Goal: Check status: Check status

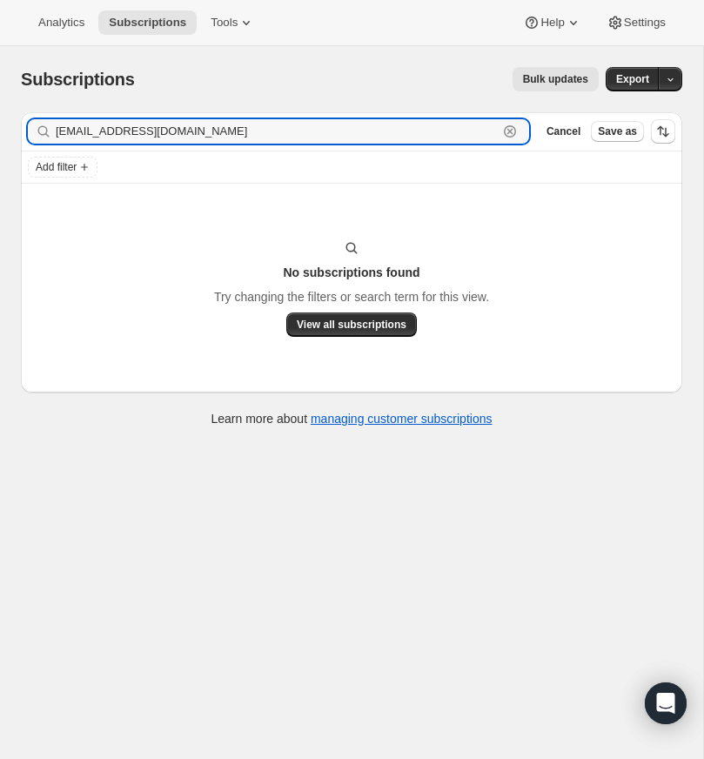
drag, startPoint x: 246, startPoint y: 132, endPoint x: 43, endPoint y: 129, distance: 203.6
click at [43, 129] on div "[EMAIL_ADDRESS][DOMAIN_NAME] Clear" at bounding box center [278, 131] width 501 height 24
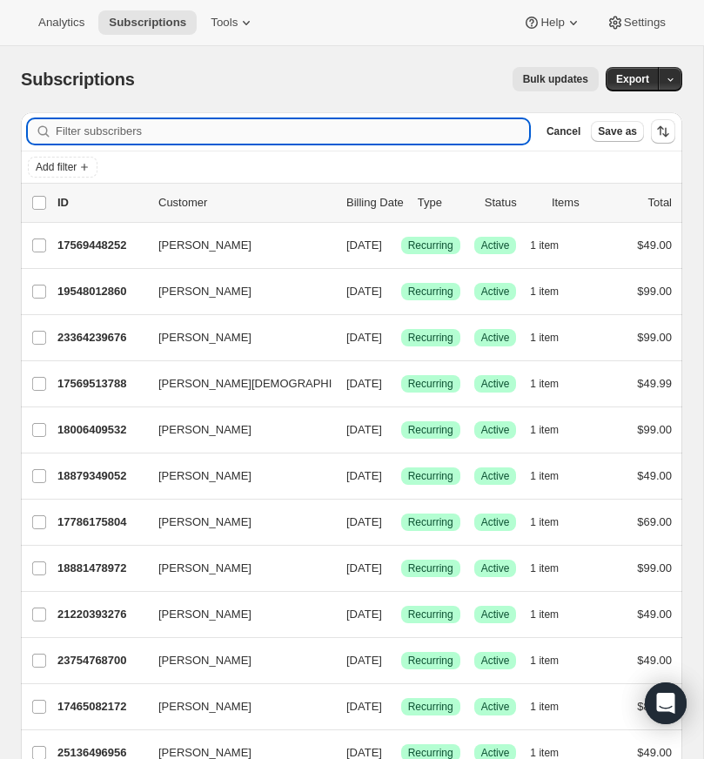
click at [204, 132] on input "Filter subscribers" at bounding box center [292, 131] width 473 height 24
click at [183, 131] on input "Filter subscribers" at bounding box center [292, 131] width 473 height 24
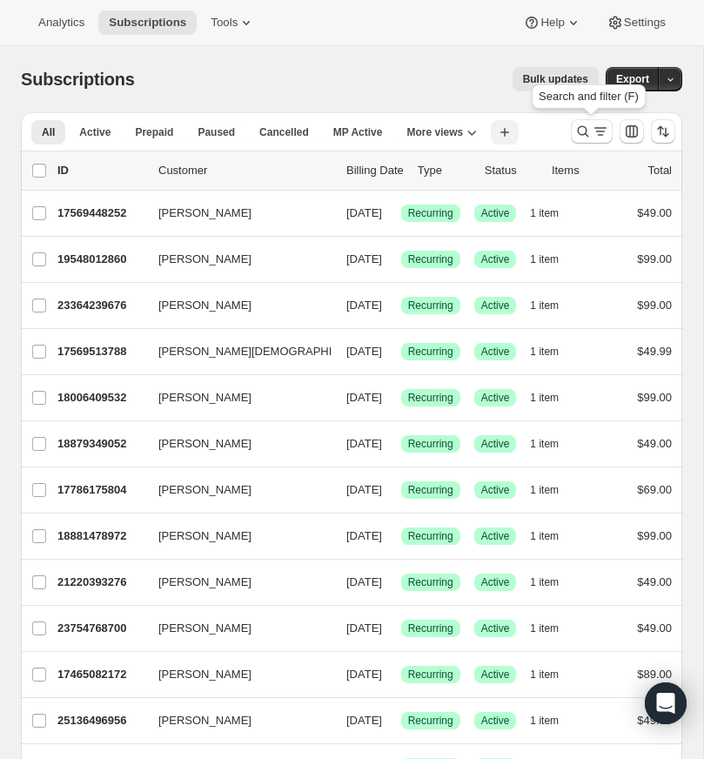
drag, startPoint x: 578, startPoint y: 126, endPoint x: 513, endPoint y: 124, distance: 65.3
click at [568, 125] on div at bounding box center [623, 131] width 118 height 35
click at [582, 128] on icon "Search and filter results" at bounding box center [582, 131] width 17 height 17
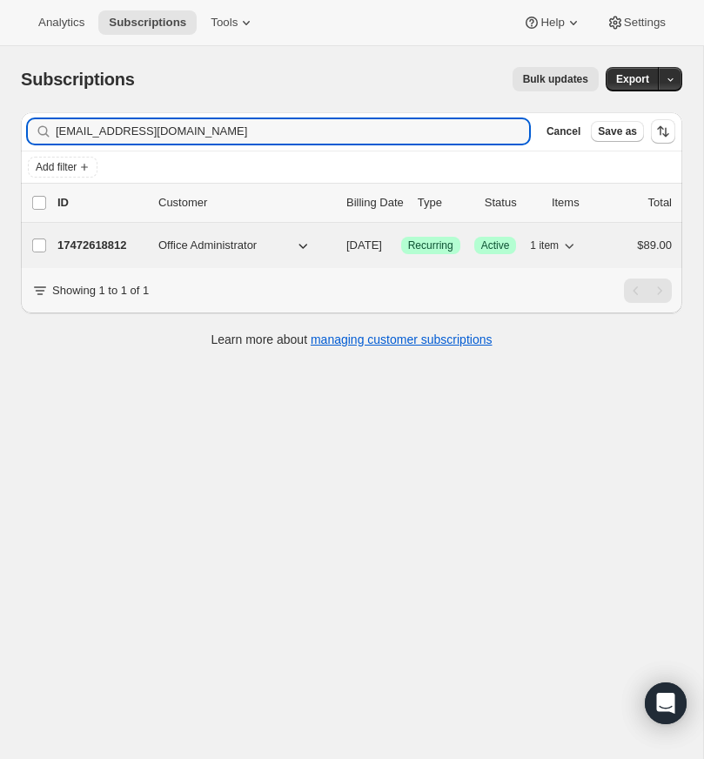
type input "[EMAIL_ADDRESS][DOMAIN_NAME]"
click at [97, 244] on p "17472618812" at bounding box center [100, 245] width 87 height 17
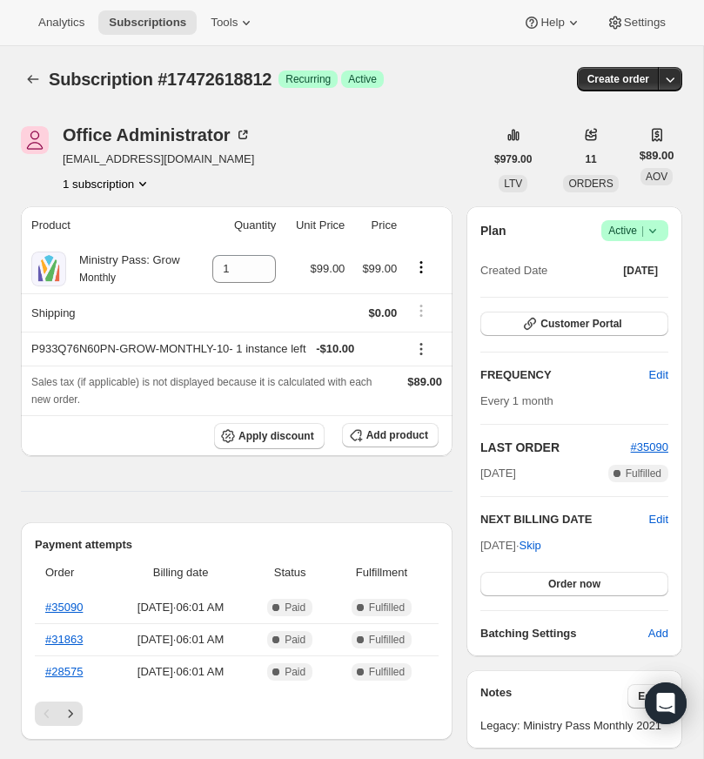
click at [145, 182] on icon "Product actions" at bounding box center [142, 183] width 17 height 17
click at [416, 175] on div "Office Administrator [EMAIL_ADDRESS][DOMAIN_NAME] 1 subscription" at bounding box center [252, 159] width 463 height 66
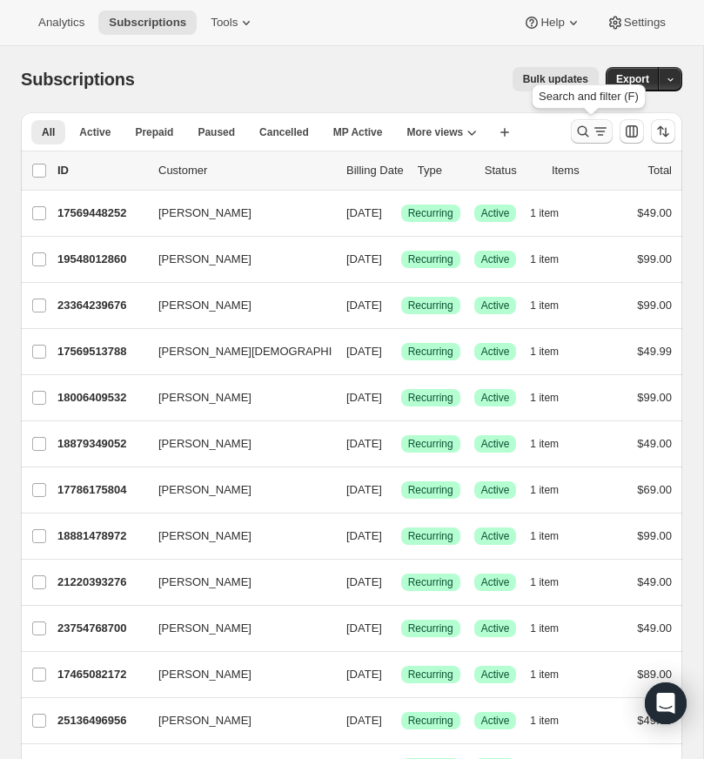
click at [582, 127] on icon "Search and filter results" at bounding box center [582, 131] width 17 height 17
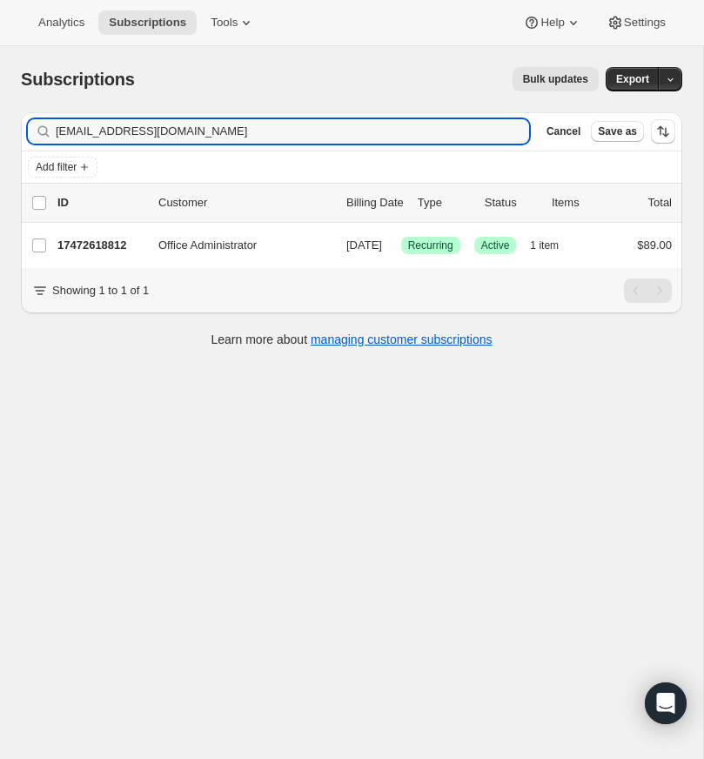
type input "[EMAIL_ADDRESS][DOMAIN_NAME]"
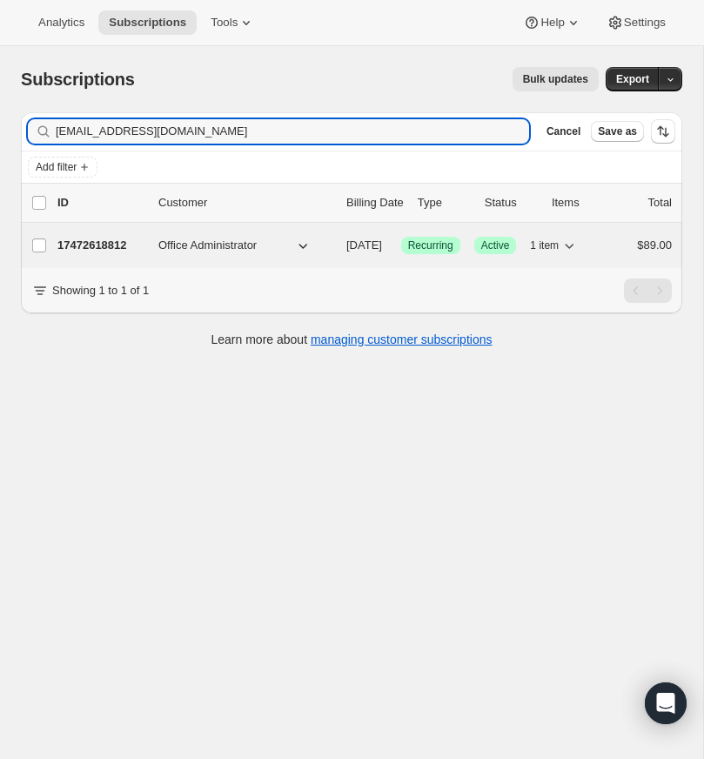
click at [117, 244] on p "17472618812" at bounding box center [100, 245] width 87 height 17
